Goal: Task Accomplishment & Management: Use online tool/utility

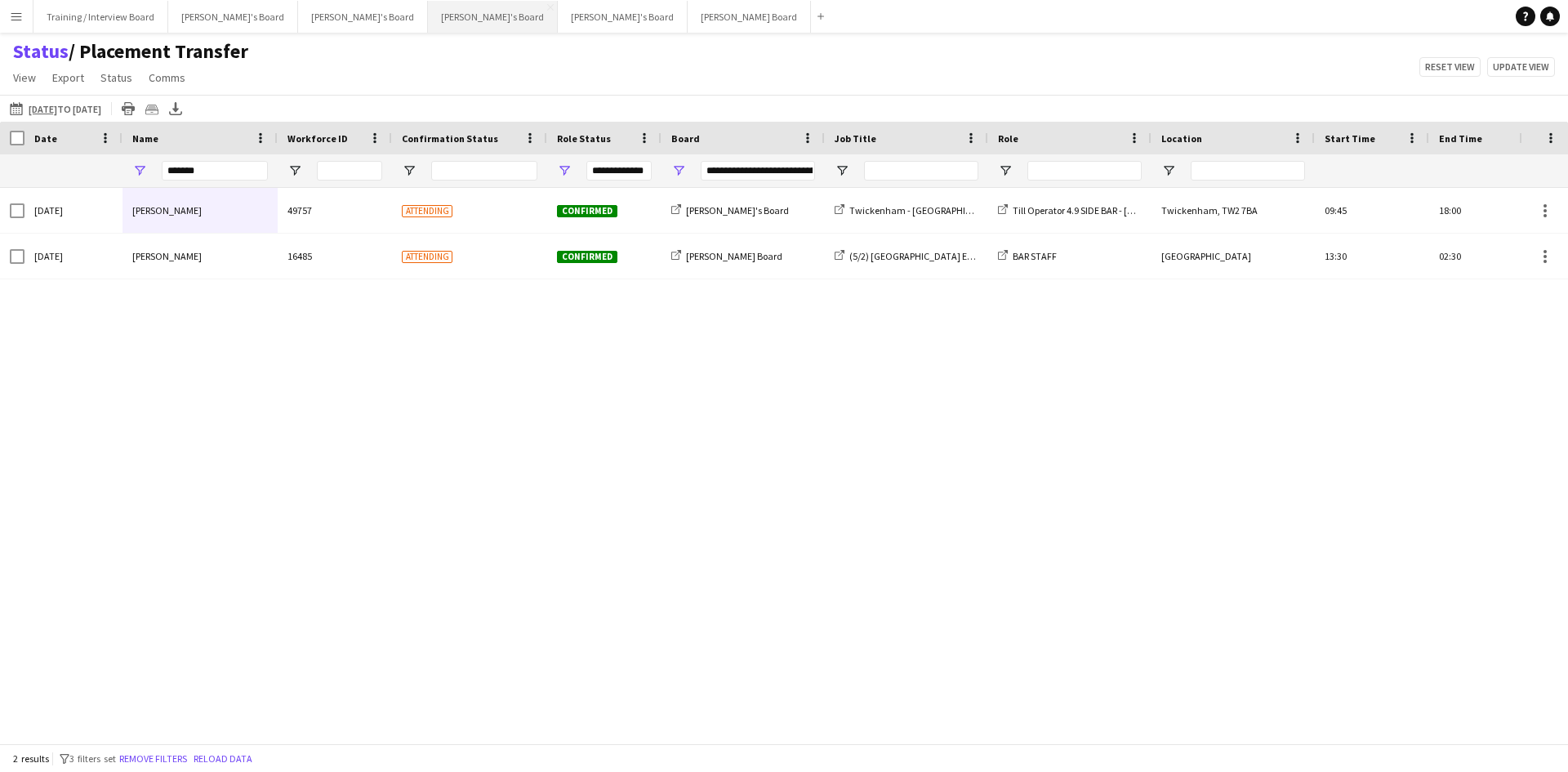
click at [428, 10] on button "[PERSON_NAME]'s Board Close" at bounding box center [493, 17] width 130 height 32
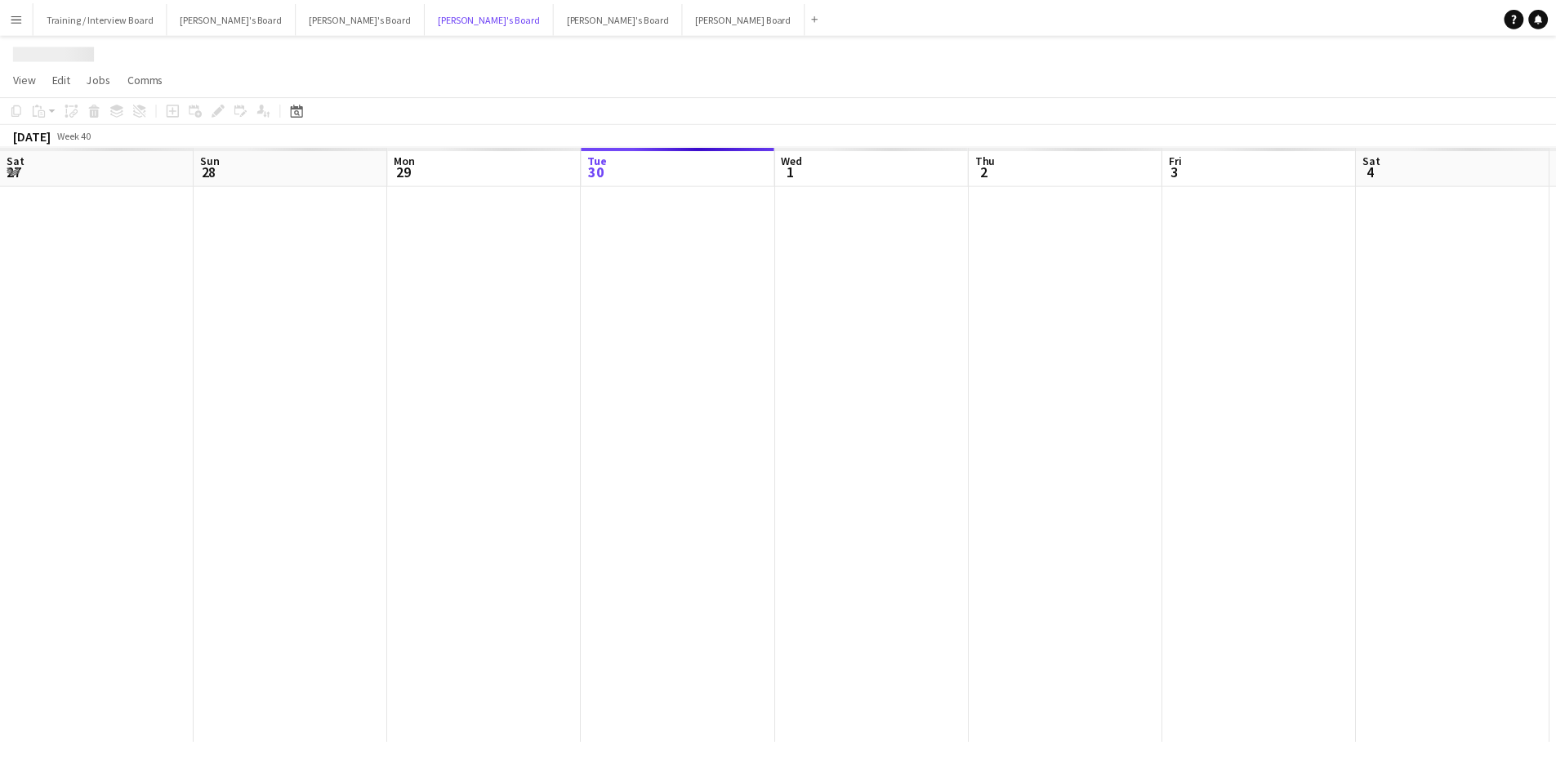
scroll to position [0, 390]
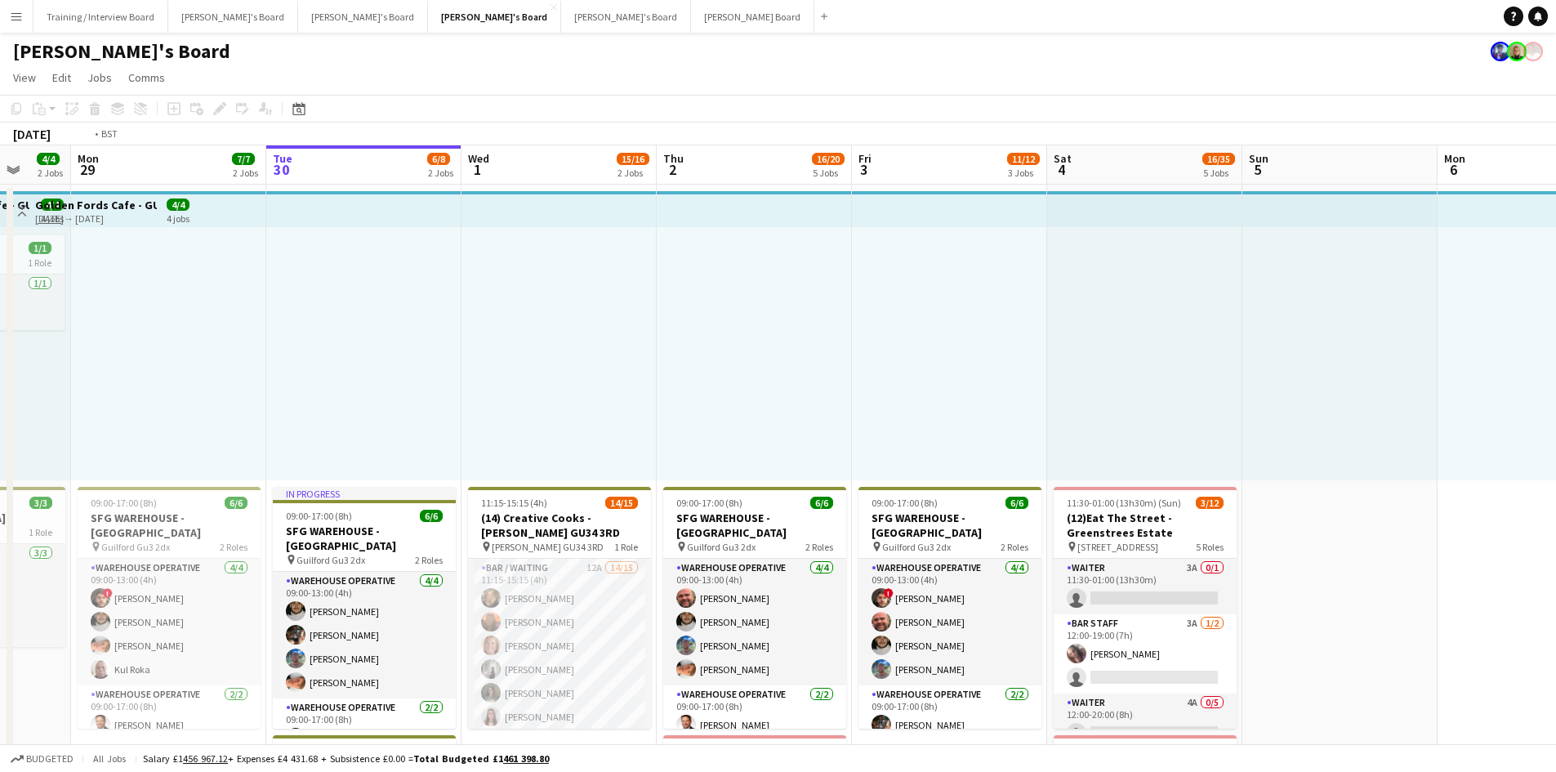
drag, startPoint x: 237, startPoint y: 170, endPoint x: 708, endPoint y: 189, distance: 471.6
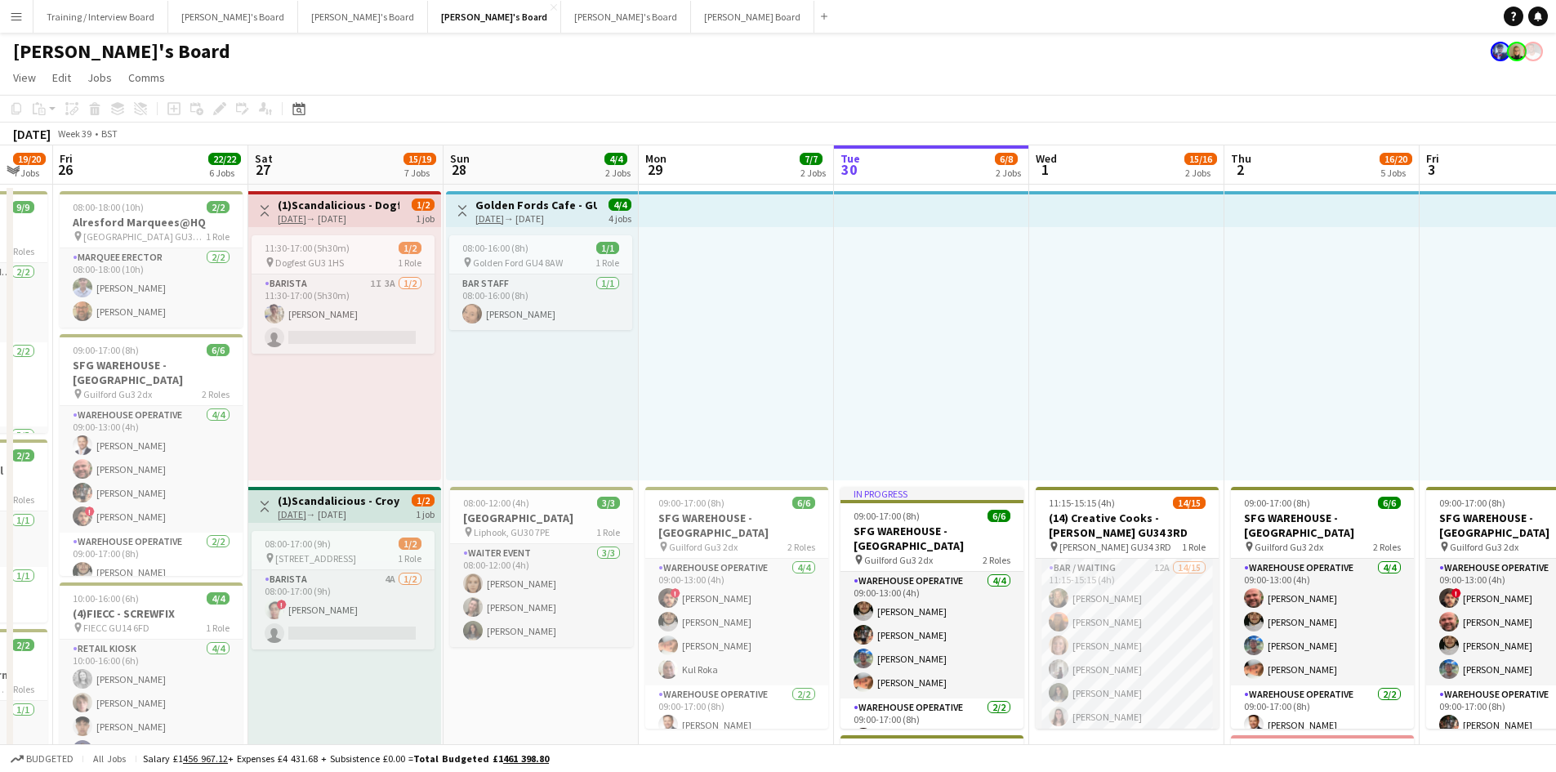
drag, startPoint x: 271, startPoint y: 172, endPoint x: 592, endPoint y: 172, distance: 321.0
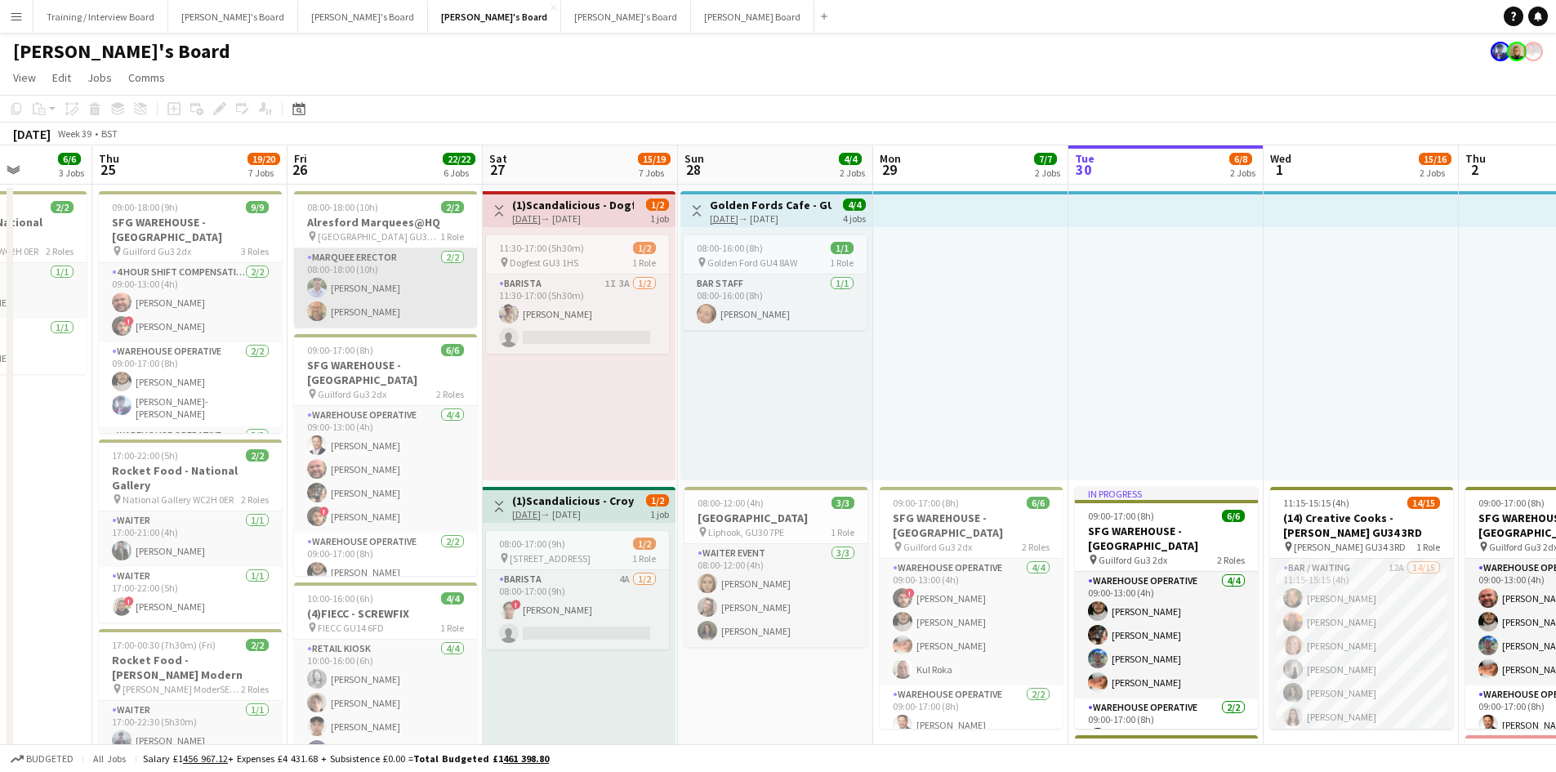
click at [388, 310] on app-card-role "MARQUEE ERECTOR [DATE] 08:00-18:00 (10h) [PERSON_NAME] [PERSON_NAME]" at bounding box center [385, 287] width 183 height 79
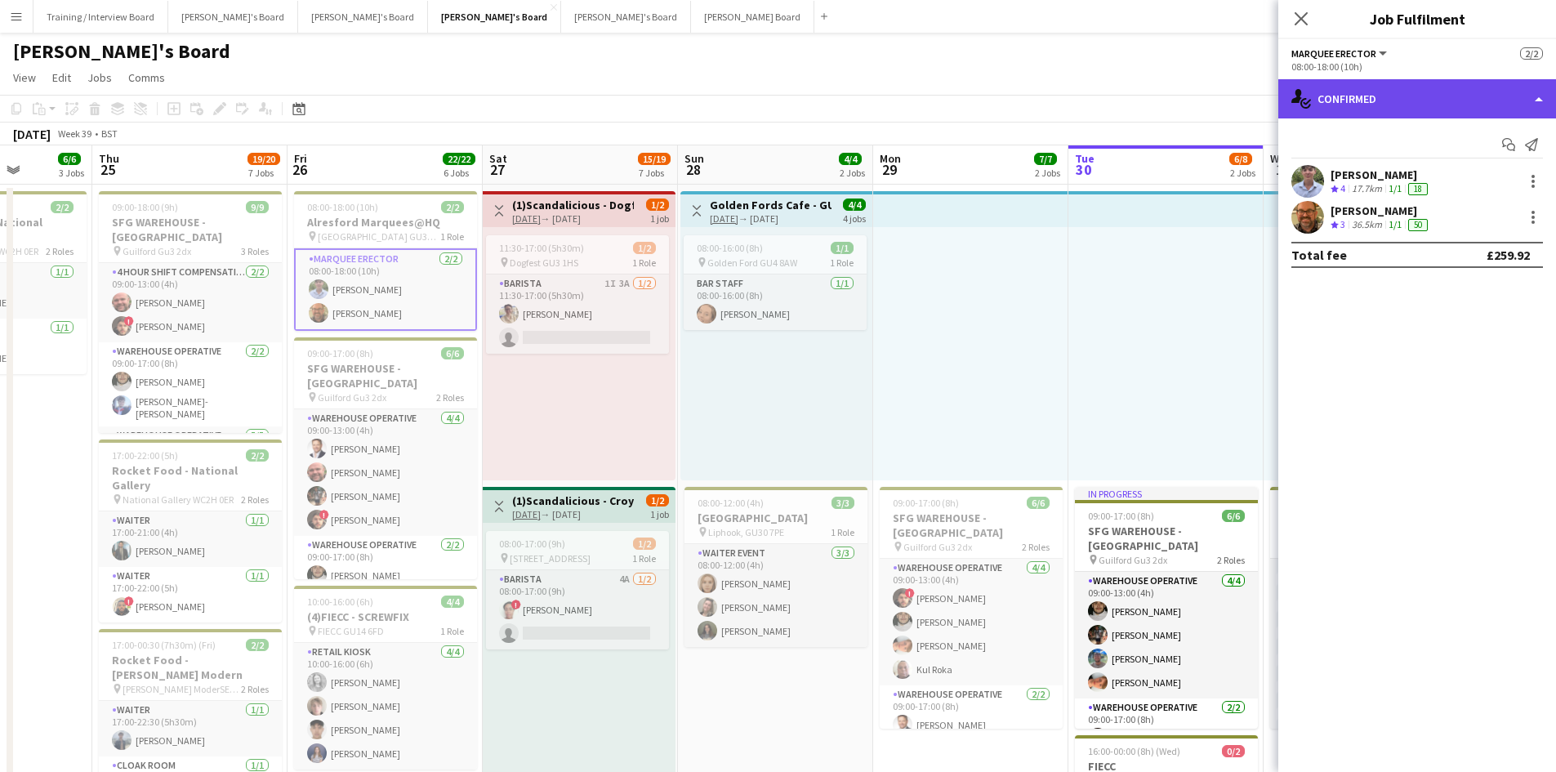
click at [1451, 102] on div "single-neutral-actions-check-2 Confirmed" at bounding box center [1417, 98] width 278 height 39
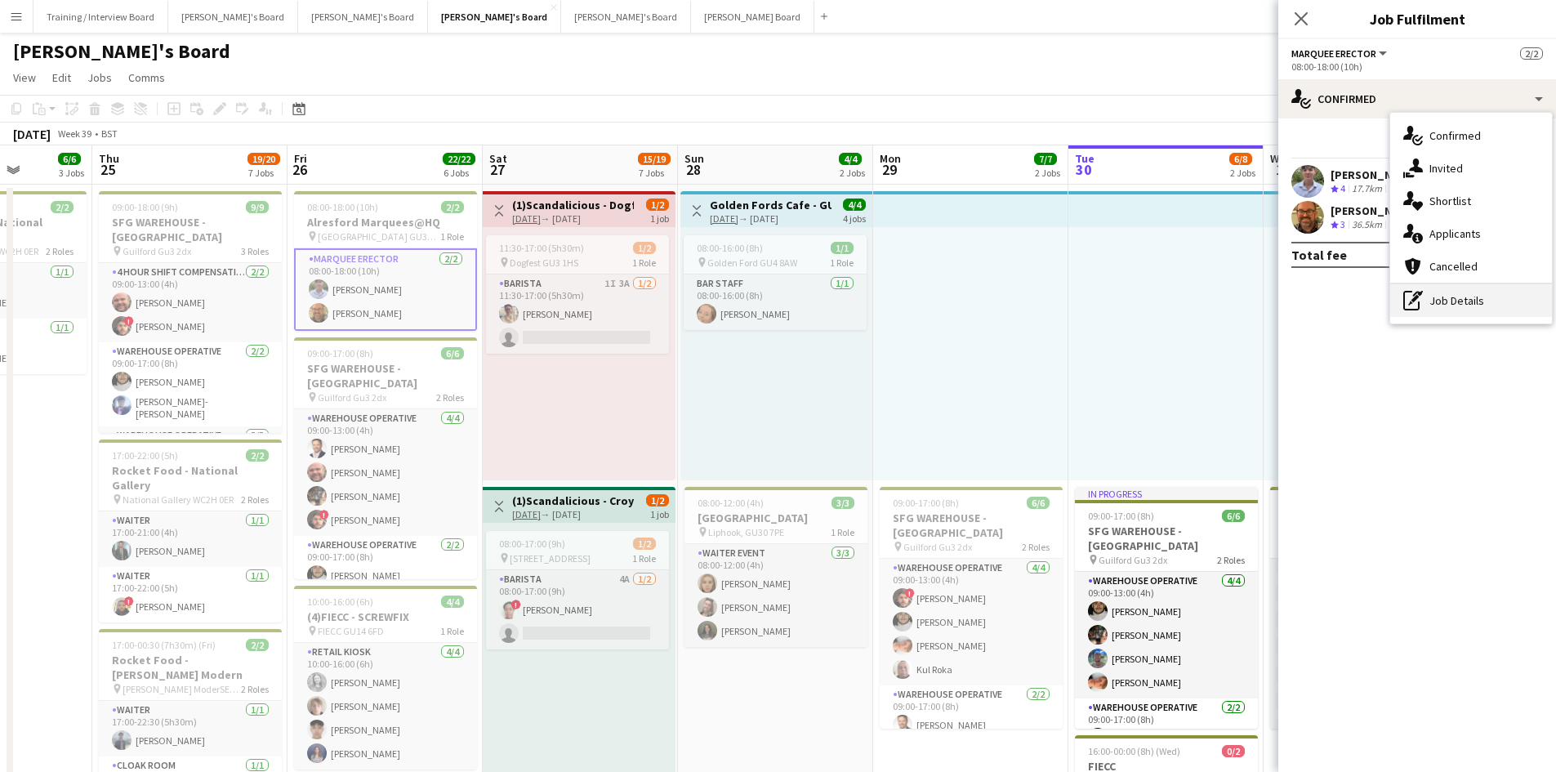
click at [1472, 297] on div "pen-write Job Details" at bounding box center [1471, 300] width 162 height 33
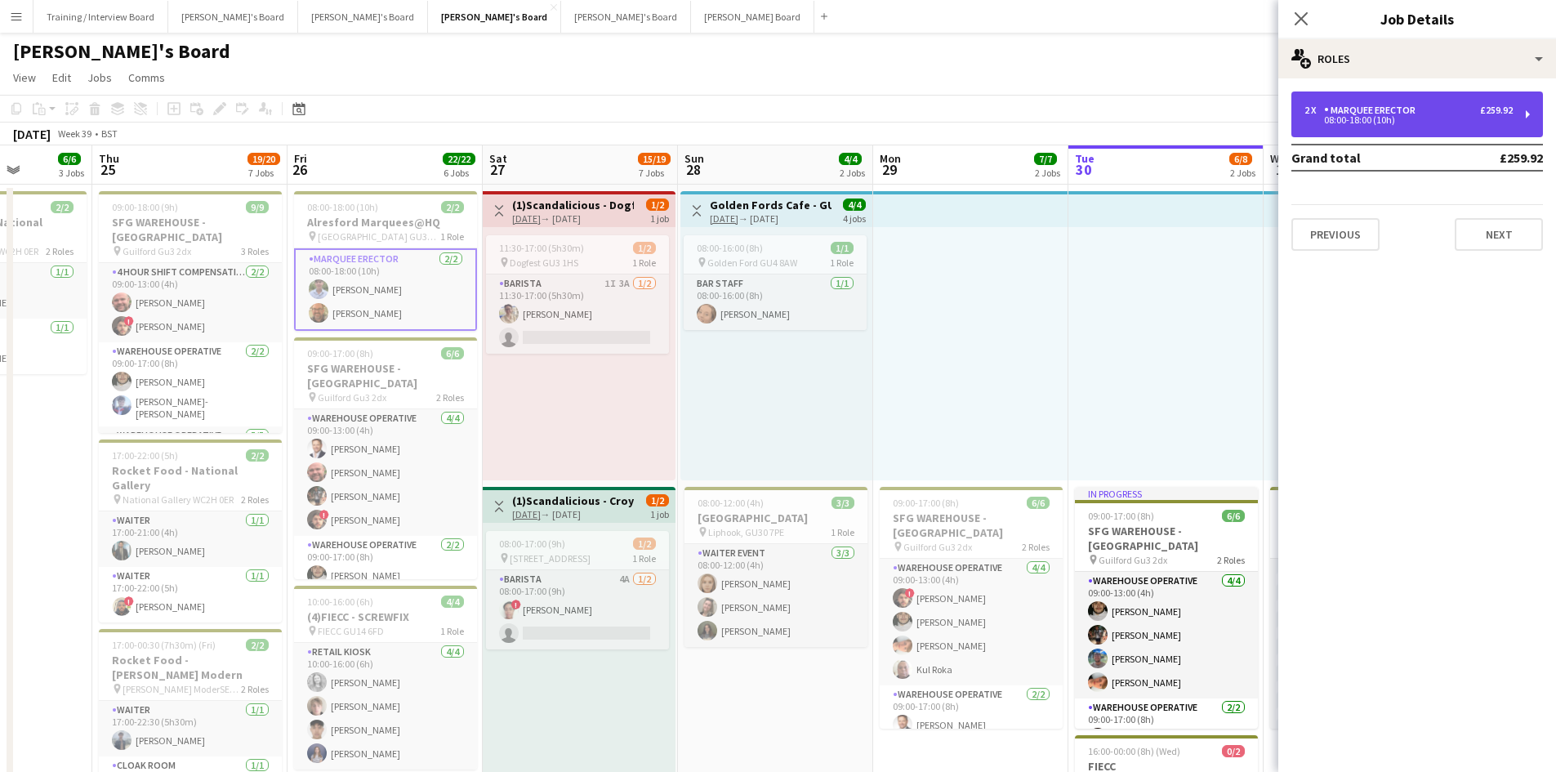
click at [1355, 114] on div "MARQUEE ERECTOR" at bounding box center [1373, 110] width 98 height 11
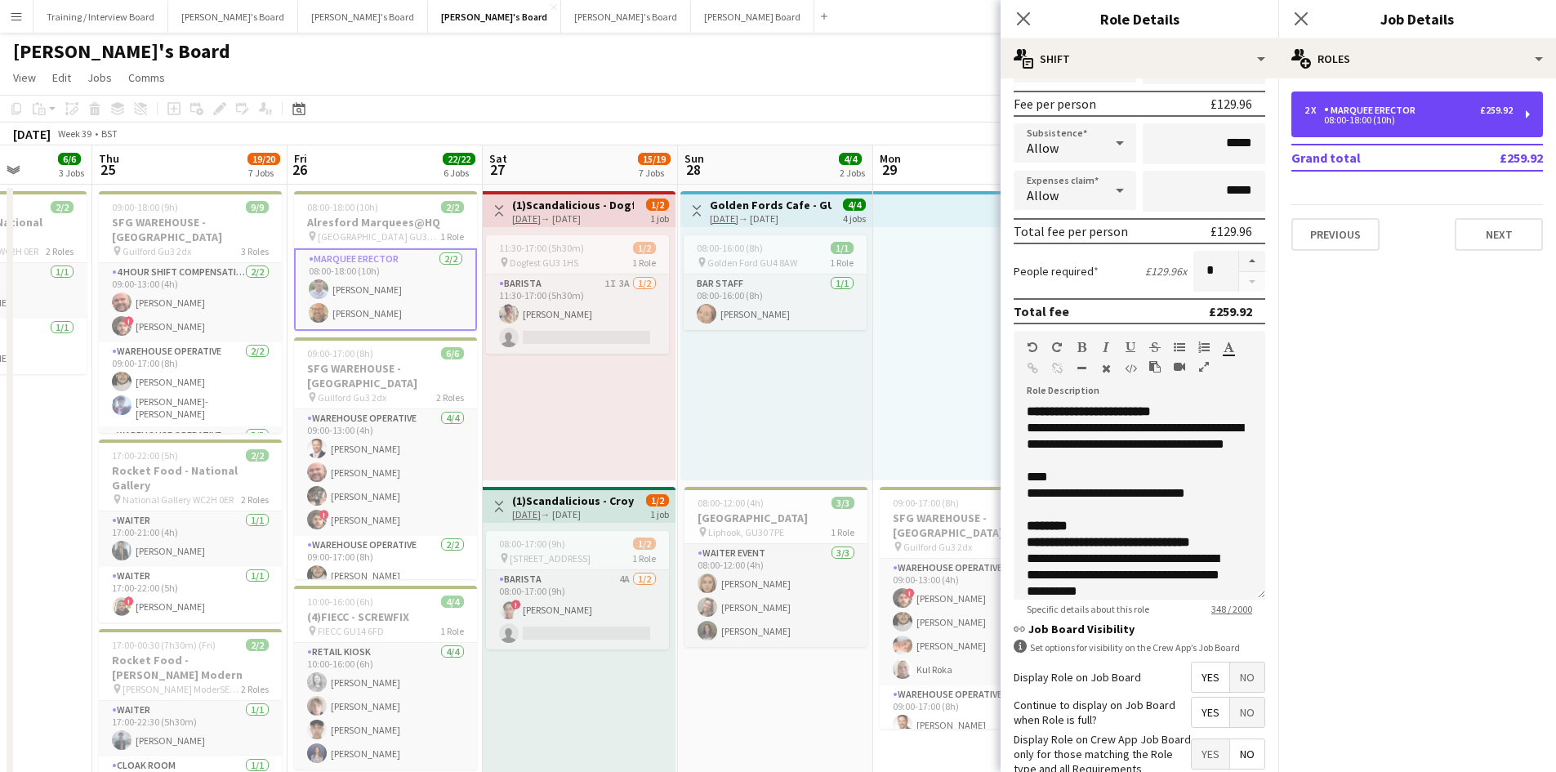
scroll to position [261, 0]
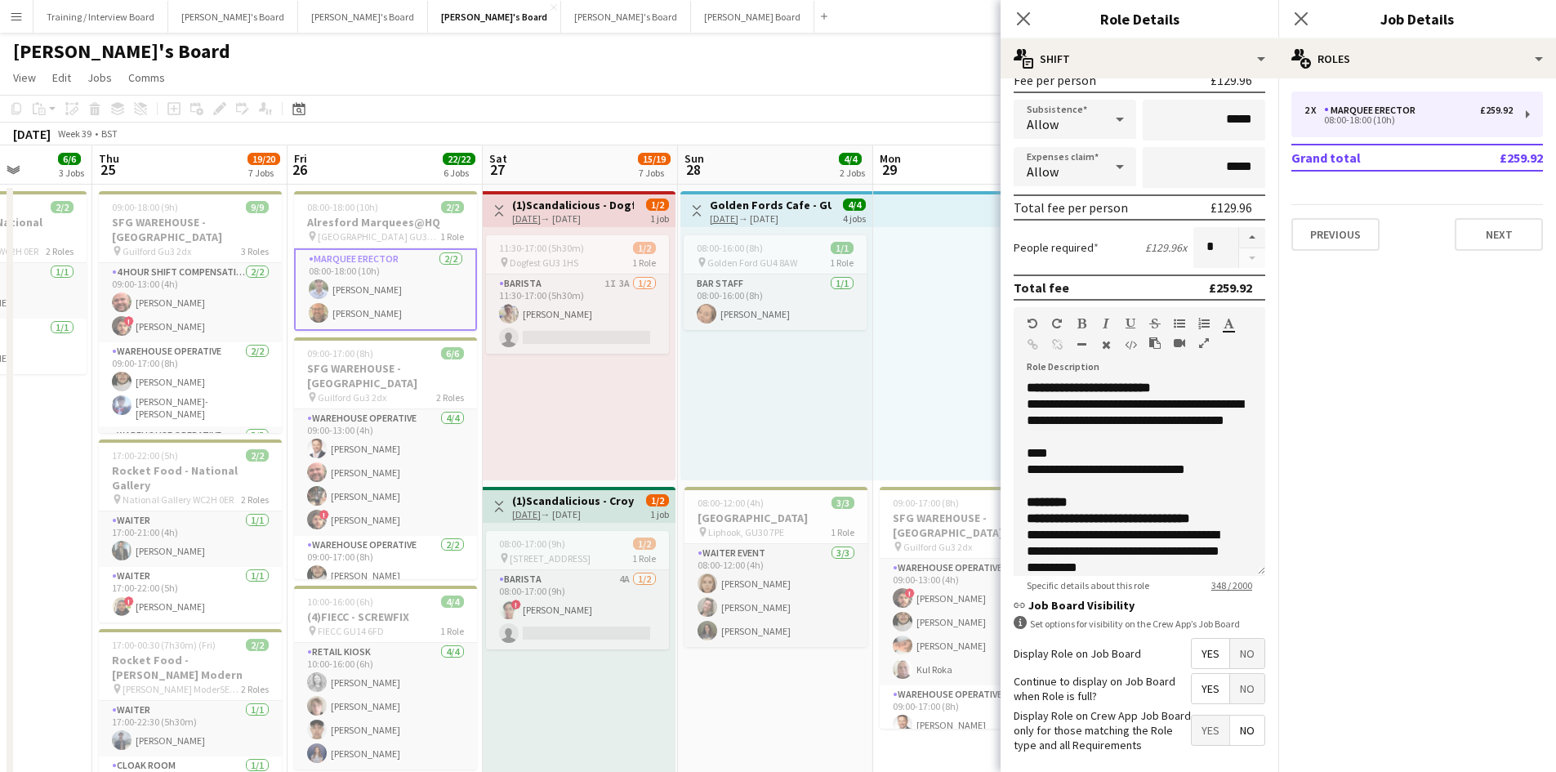
click at [740, 96] on app-toolbar "Copy Paste Paste Ctrl+V Paste with crew Ctrl+Shift+V Paste linked Job [GEOGRAPH…" at bounding box center [778, 109] width 1556 height 28
